Goal: Task Accomplishment & Management: Use online tool/utility

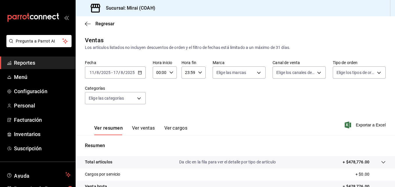
scroll to position [92, 0]
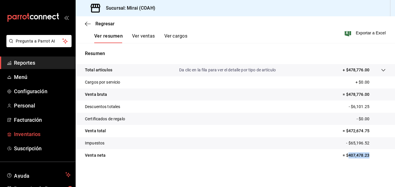
click at [20, 136] on span "Inventarios" at bounding box center [42, 134] width 57 height 8
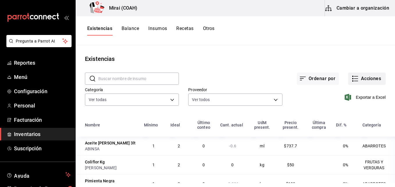
click at [366, 79] on button "Acciones" at bounding box center [367, 78] width 38 height 12
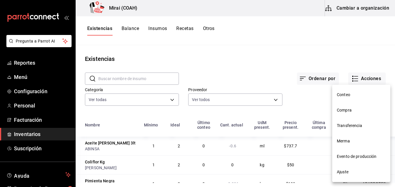
click at [342, 108] on span "Compra" at bounding box center [361, 110] width 49 height 6
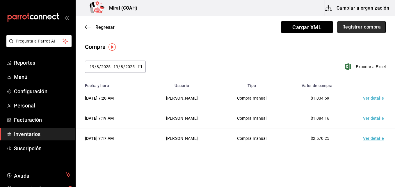
click at [370, 27] on button "Registrar compra" at bounding box center [361, 27] width 48 height 12
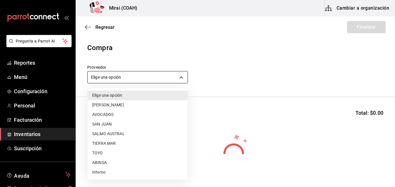
click at [113, 81] on body "Pregunta a Parrot AI Reportes Menú Configuración Personal Facturación Inventari…" at bounding box center [197, 77] width 395 height 154
click at [99, 143] on li "TIERRA MAR" at bounding box center [138, 143] width 100 height 10
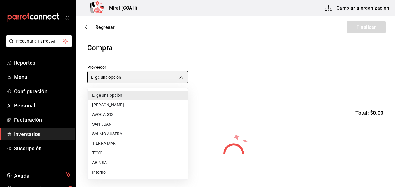
type input "20a076f1-9714-4ab4-b31b-6e7bc2bbdfc4"
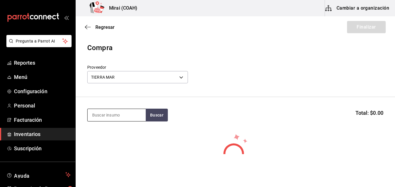
click at [101, 118] on input at bounding box center [117, 115] width 58 height 12
type input "CAM"
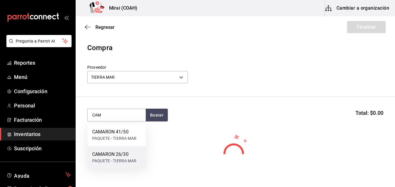
click at [97, 158] on div "PAQUETE - TIERRA MAR" at bounding box center [114, 161] width 45 height 6
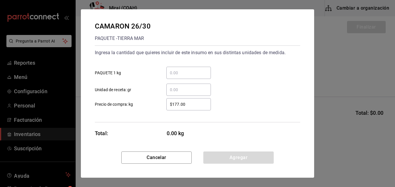
click at [180, 76] on div "​" at bounding box center [188, 73] width 45 height 12
click at [180, 76] on input "​ PAQUETE 1 kg" at bounding box center [188, 72] width 45 height 7
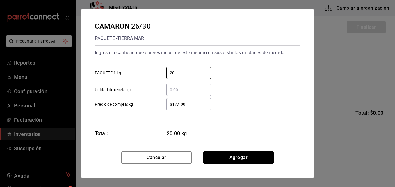
type input "20"
click at [175, 106] on input "$177.00" at bounding box center [188, 104] width 45 height 7
type input "$1"
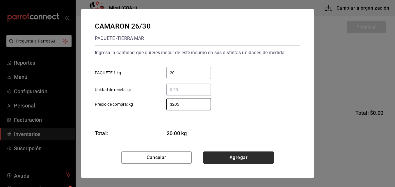
type input "$205"
click at [232, 158] on button "Agregar" at bounding box center [238, 157] width 70 height 12
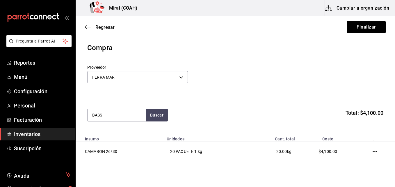
type input "BASS"
click at [367, 29] on button "Finalizar" at bounding box center [366, 27] width 39 height 12
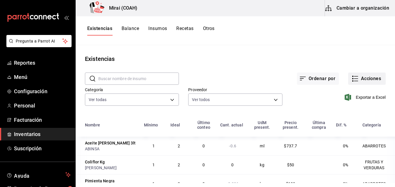
click at [363, 80] on button "Acciones" at bounding box center [367, 78] width 38 height 12
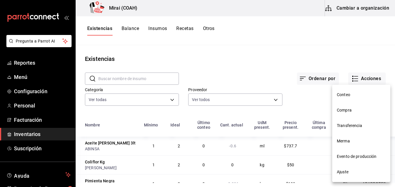
click at [362, 109] on span "Compra" at bounding box center [361, 110] width 49 height 6
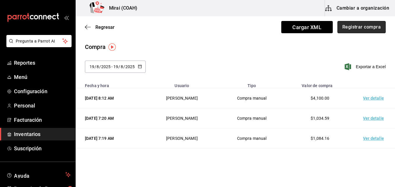
click at [357, 29] on button "Registrar compra" at bounding box center [361, 27] width 48 height 12
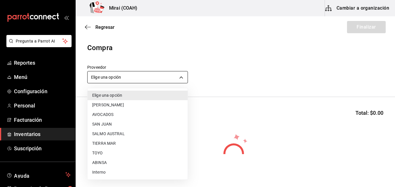
click at [113, 76] on body "Pregunta a Parrot AI Reportes Menú Configuración Personal Facturación Inventari…" at bounding box center [197, 77] width 395 height 154
click at [104, 144] on li "TIERRA MAR" at bounding box center [138, 143] width 100 height 10
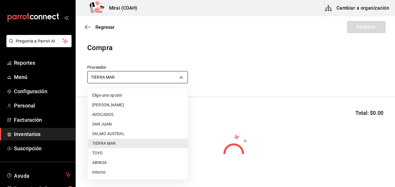
click at [180, 77] on body "Pregunta a Parrot AI Reportes Menú Configuración Personal Facturación Inventari…" at bounding box center [197, 77] width 395 height 154
click at [105, 157] on li "TOYO" at bounding box center [138, 153] width 100 height 10
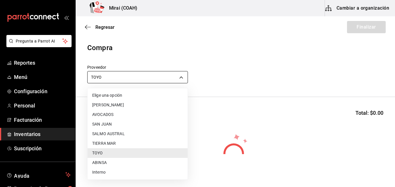
click at [183, 79] on body "Pregunta a Parrot AI Reportes Menú Configuración Personal Facturación Inventari…" at bounding box center [197, 77] width 395 height 154
click at [121, 164] on li "ABINSA" at bounding box center [138, 163] width 100 height 10
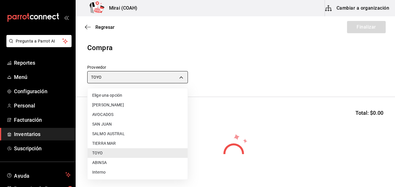
type input "3088cbcc-2f09-4efe-a8f3-8089b11bff24"
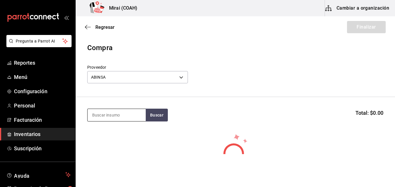
click at [100, 115] on input at bounding box center [117, 115] width 58 height 12
type input "BASS"
click at [164, 118] on button "Buscar" at bounding box center [157, 115] width 22 height 13
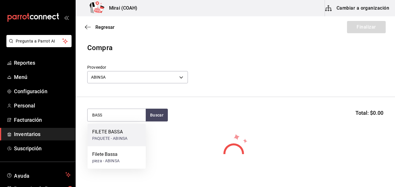
click at [121, 136] on div "PAQUETE - ABINSA" at bounding box center [109, 138] width 35 height 6
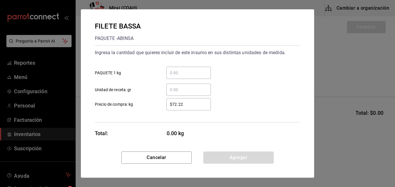
click at [192, 70] on input "​ PAQUETE 1 kg" at bounding box center [188, 72] width 45 height 7
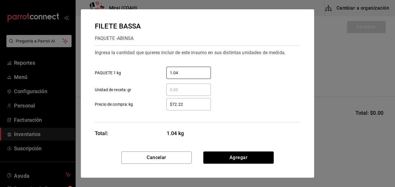
type input "1.04"
click at [180, 101] on input "$72.22" at bounding box center [188, 104] width 45 height 7
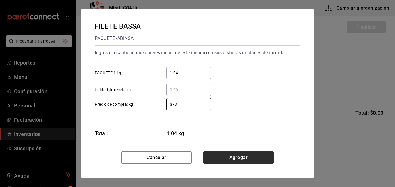
type input "$73"
click at [224, 154] on button "Agregar" at bounding box center [238, 157] width 70 height 12
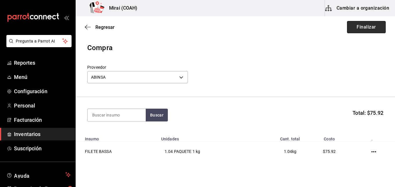
click at [358, 28] on button "Finalizar" at bounding box center [366, 27] width 39 height 12
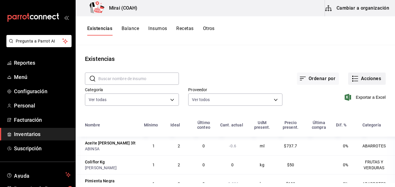
click at [372, 78] on button "Acciones" at bounding box center [367, 78] width 38 height 12
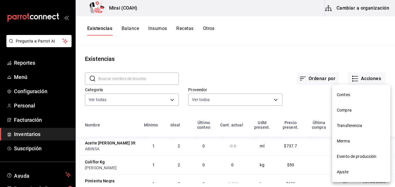
click at [356, 113] on li "Compra" at bounding box center [361, 109] width 58 height 15
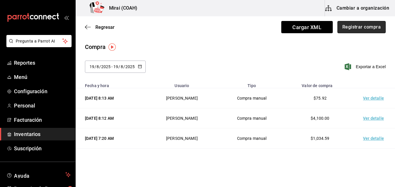
click at [347, 28] on button "Registrar compra" at bounding box center [361, 27] width 48 height 12
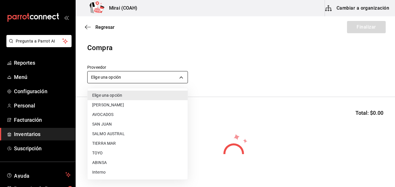
click at [117, 78] on body "Pregunta a Parrot AI Reportes Menú Configuración Personal Facturación Inventari…" at bounding box center [197, 77] width 395 height 154
click at [105, 154] on li "TOYO" at bounding box center [138, 153] width 100 height 10
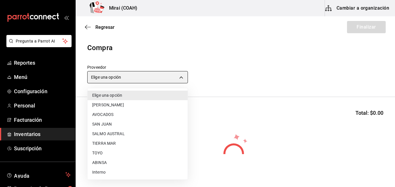
type input "e78d7275-026a-4e50-9875-693dd4ae81c7"
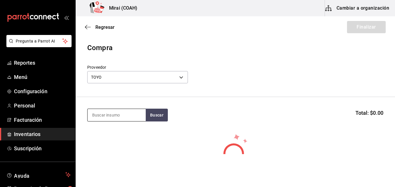
click at [108, 120] on input at bounding box center [117, 115] width 58 height 12
type input "SURIM"
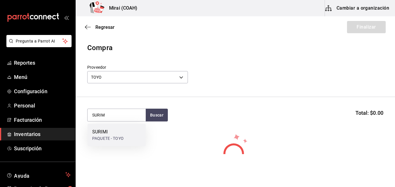
click at [106, 133] on div "SURIMI" at bounding box center [107, 131] width 31 height 7
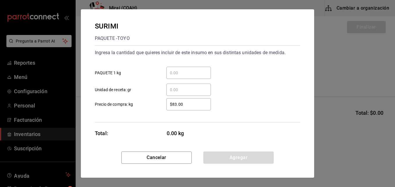
click at [184, 104] on input "$83.00" at bounding box center [188, 104] width 45 height 7
type input "$8"
type input "$90"
click at [183, 77] on div "​" at bounding box center [188, 73] width 45 height 12
click at [183, 76] on input "​ PAQUETE 1 kg" at bounding box center [188, 72] width 45 height 7
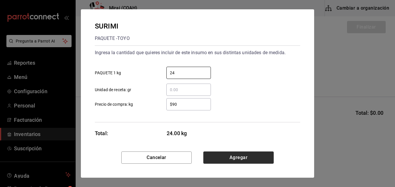
type input "24"
click at [234, 156] on button "Agregar" at bounding box center [238, 157] width 70 height 12
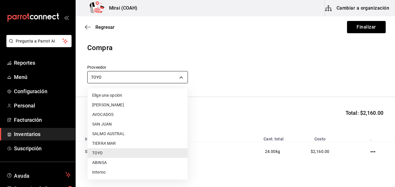
click at [140, 78] on body "Pregunta a Parrot AI Reportes Menú Configuración Personal Facturación Inventari…" at bounding box center [197, 77] width 395 height 154
click at [224, 84] on div at bounding box center [197, 93] width 395 height 187
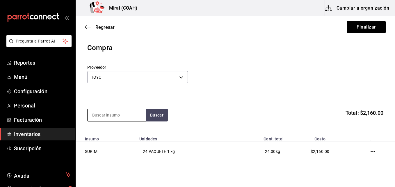
click at [132, 114] on input at bounding box center [117, 115] width 58 height 12
type input "MAS"
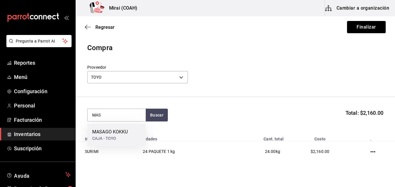
click at [120, 132] on div "MASAGO KOKKU" at bounding box center [110, 131] width 36 height 7
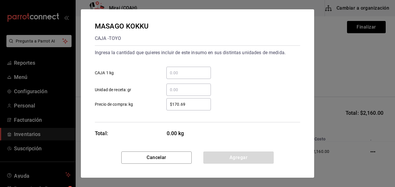
click at [190, 70] on input "​ CAJA 1 kg" at bounding box center [188, 72] width 45 height 7
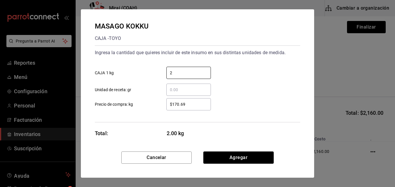
type input "2"
click at [173, 104] on input "$170.69" at bounding box center [188, 104] width 45 height 7
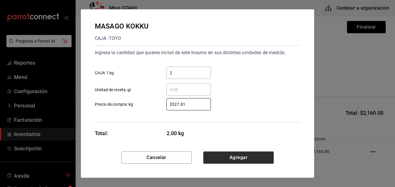
type input "$327.81"
click at [242, 156] on button "Agregar" at bounding box center [238, 157] width 70 height 12
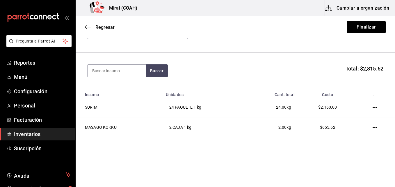
scroll to position [46, 0]
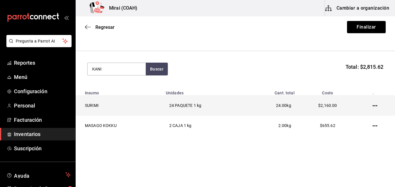
type input "KANI"
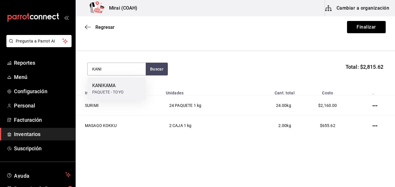
click at [138, 90] on div "KANIKAMA PAQUETE - TOYO" at bounding box center [117, 88] width 58 height 22
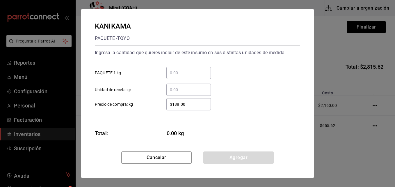
click at [186, 74] on input "​ PAQUETE 1 kg" at bounding box center [188, 72] width 45 height 7
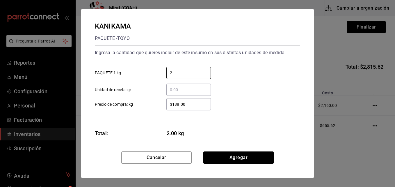
type input "2"
click at [175, 106] on input "$188.00" at bounding box center [188, 104] width 45 height 7
type input "$8.00"
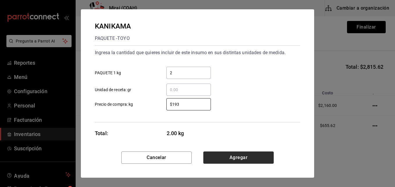
type input "$193"
click at [235, 158] on button "Agregar" at bounding box center [238, 157] width 70 height 12
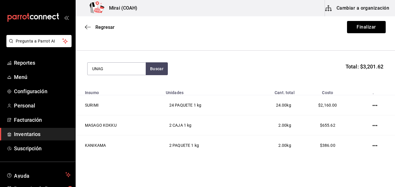
type input "UNAG"
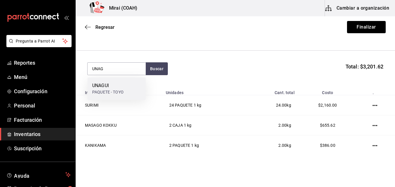
click at [123, 92] on div "PAQUETE - TOYO" at bounding box center [107, 92] width 31 height 6
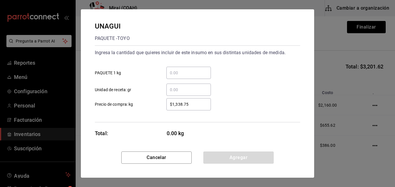
click at [184, 73] on input "​ PAQUETE 1 kg" at bounding box center [188, 72] width 45 height 7
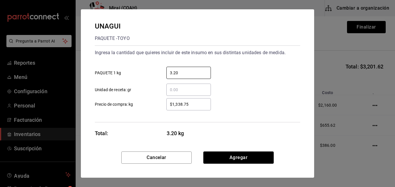
type input "3.20"
click at [181, 106] on input "$1,338.75" at bounding box center [188, 104] width 45 height 7
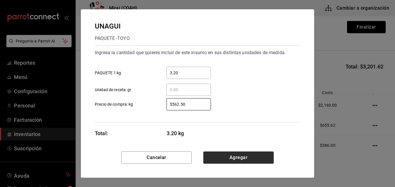
type input "$562.50"
click at [228, 157] on button "Agregar" at bounding box center [238, 157] width 70 height 12
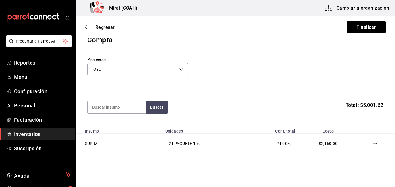
scroll to position [0, 0]
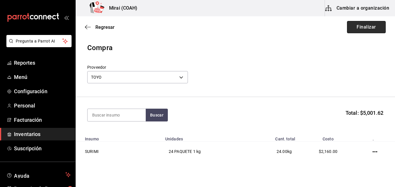
click at [353, 28] on button "Finalizar" at bounding box center [366, 27] width 39 height 12
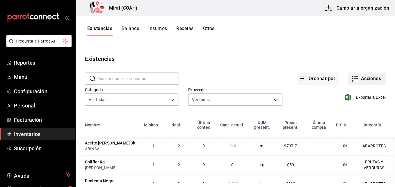
click at [363, 78] on button "Acciones" at bounding box center [367, 78] width 38 height 12
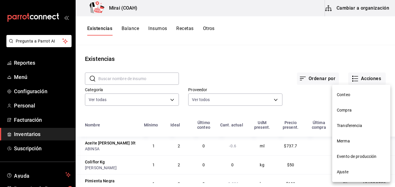
click at [346, 109] on span "Compra" at bounding box center [361, 110] width 49 height 6
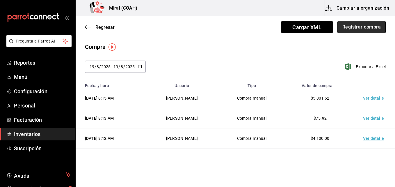
click at [358, 27] on button "Registrar compra" at bounding box center [361, 27] width 48 height 12
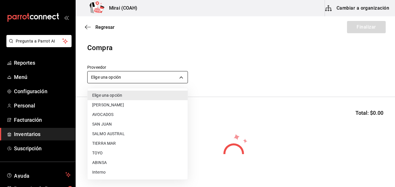
click at [131, 75] on body "Pregunta a Parrot AI Reportes Menú Configuración Personal Facturación Inventari…" at bounding box center [197, 77] width 395 height 154
click at [94, 166] on li "ABINSA" at bounding box center [138, 163] width 100 height 10
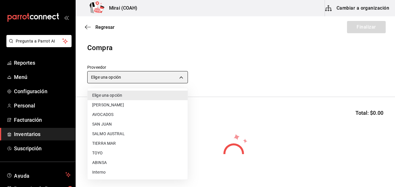
type input "3088cbcc-2f09-4efe-a8f3-8089b11bff24"
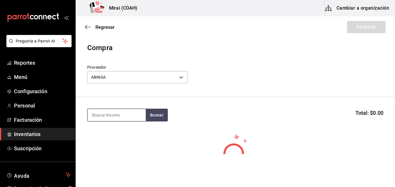
click at [104, 117] on input at bounding box center [117, 115] width 58 height 12
click at [104, 117] on input "P" at bounding box center [117, 115] width 58 height 12
type input "POLL"
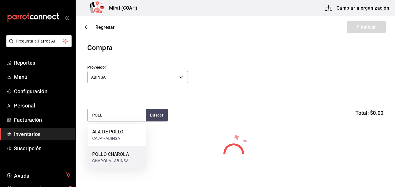
click at [104, 156] on div "POLLO CHAROLA" at bounding box center [110, 154] width 37 height 7
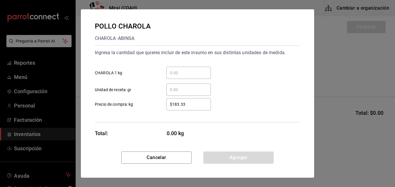
click at [193, 72] on input "​ CHAROLA 1 kg" at bounding box center [188, 72] width 45 height 7
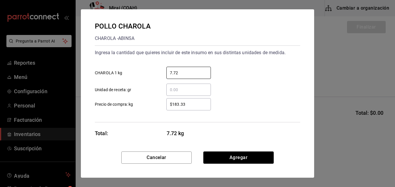
type input "7.72"
click at [194, 106] on input "$183.33" at bounding box center [188, 104] width 45 height 7
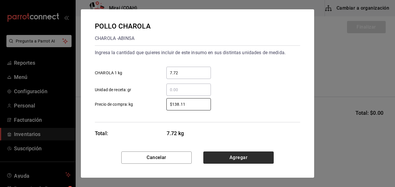
type input "$138.11"
click at [227, 157] on button "Agregar" at bounding box center [238, 157] width 70 height 12
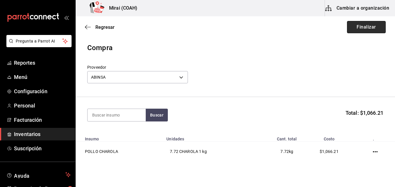
click at [351, 29] on button "Finalizar" at bounding box center [366, 27] width 39 height 12
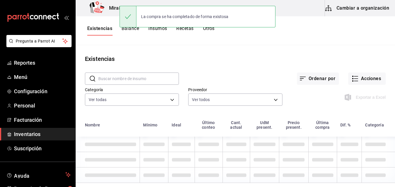
click at [247, 44] on div "Existencias Balance Insumos Recetas Otros" at bounding box center [235, 30] width 319 height 29
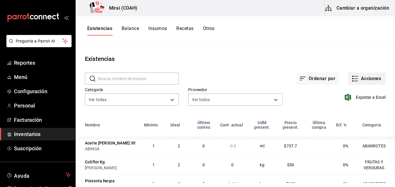
click at [359, 75] on button "Acciones" at bounding box center [367, 78] width 38 height 12
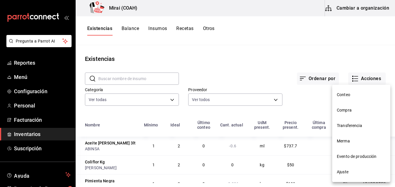
click at [337, 97] on span "Conteo" at bounding box center [361, 95] width 49 height 6
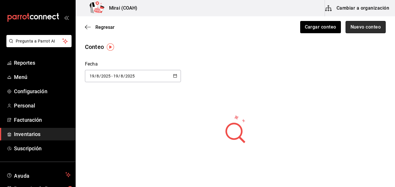
click at [346, 30] on button "Nuevo conteo" at bounding box center [366, 27] width 40 height 12
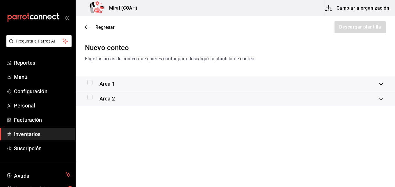
click at [88, 84] on input "checkbox" at bounding box center [89, 82] width 5 height 5
checkbox input "true"
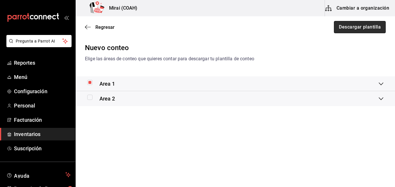
click at [347, 30] on button "Descargar plantilla" at bounding box center [360, 27] width 52 height 12
click at [90, 25] on icon "button" at bounding box center [88, 26] width 6 height 5
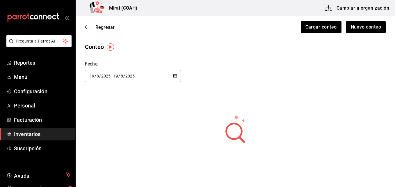
click at [175, 76] on icon "button" at bounding box center [175, 76] width 4 height 4
click at [95, 106] on li "Ayer" at bounding box center [112, 107] width 55 height 13
type input "[DATE]"
type input "18"
type input "[DATE]"
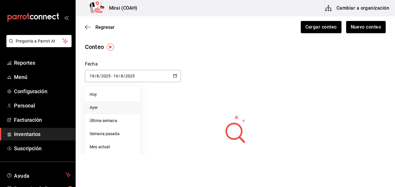
type input "18"
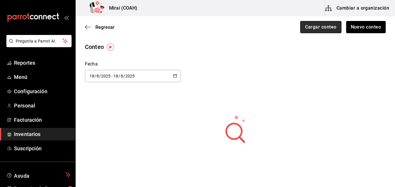
click at [301, 26] on button "Cargar conteo" at bounding box center [320, 27] width 41 height 12
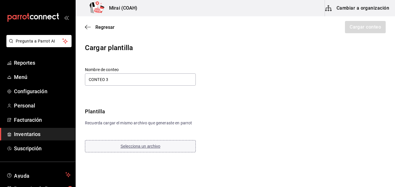
type input "CONTEO 3"
click at [173, 146] on button "Selecciona un archivo" at bounding box center [140, 146] width 111 height 12
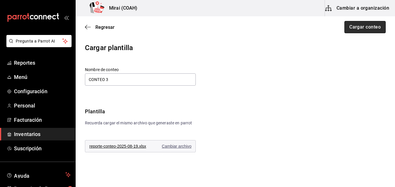
click at [353, 28] on button "Cargar conteo" at bounding box center [364, 27] width 41 height 12
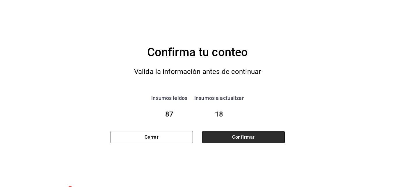
click at [236, 136] on button "Confirmar" at bounding box center [243, 137] width 83 height 12
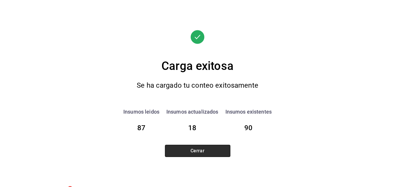
click at [217, 149] on button "Cerrar" at bounding box center [197, 151] width 65 height 12
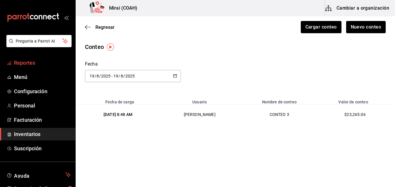
click at [37, 65] on span "Reportes" at bounding box center [42, 63] width 57 height 8
